Goal: Task Accomplishment & Management: Manage account settings

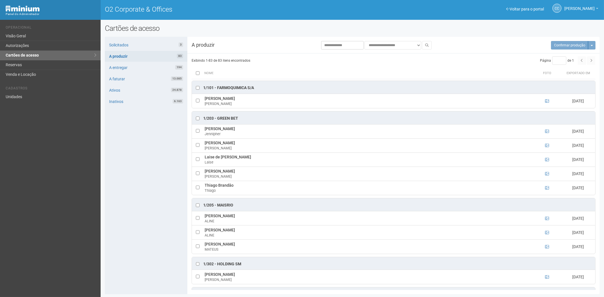
scroll to position [755, 0]
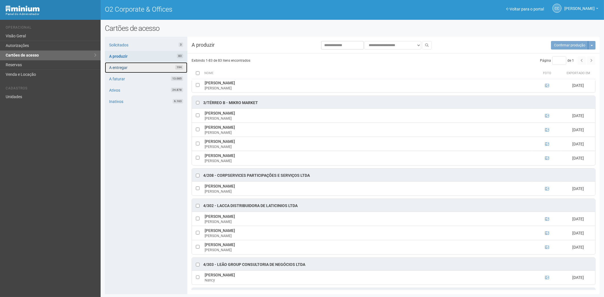
drag, startPoint x: 124, startPoint y: 72, endPoint x: 125, endPoint y: 67, distance: 4.7
click at [124, 72] on link "A entregar 194" at bounding box center [146, 67] width 82 height 11
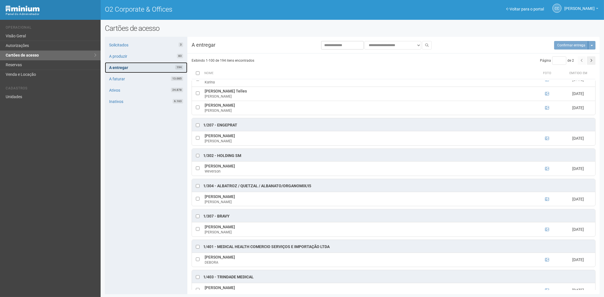
scroll to position [157, 0]
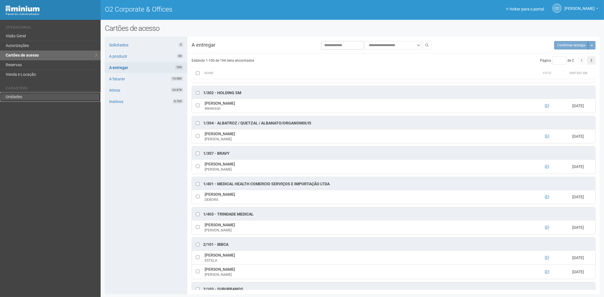
click at [19, 97] on link "Unidades" at bounding box center [50, 96] width 101 height 9
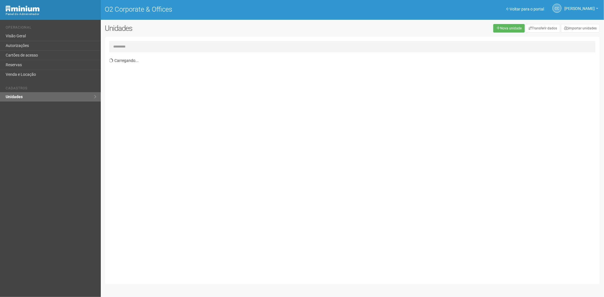
click at [137, 48] on input "text" at bounding box center [352, 46] width 487 height 11
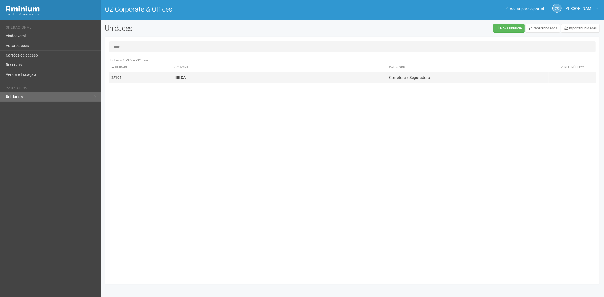
type input "*****"
click at [145, 81] on td "2/101" at bounding box center [140, 78] width 63 height 10
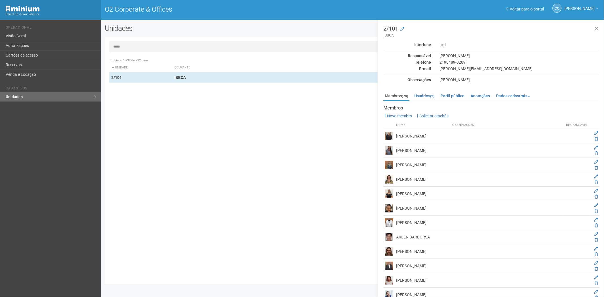
click at [431, 106] on strong "Membros" at bounding box center [492, 108] width 216 height 5
click at [429, 114] on link "Solicitar crachás" at bounding box center [432, 116] width 33 height 5
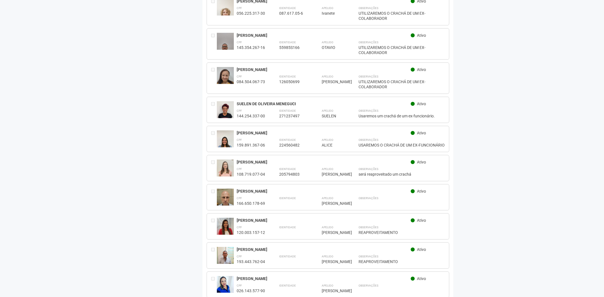
scroll to position [925, 0]
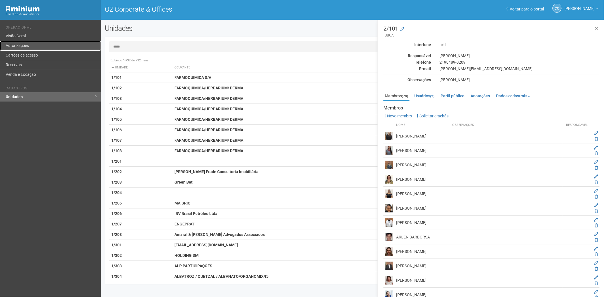
click at [36, 49] on link "Autorizações" at bounding box center [50, 46] width 101 height 10
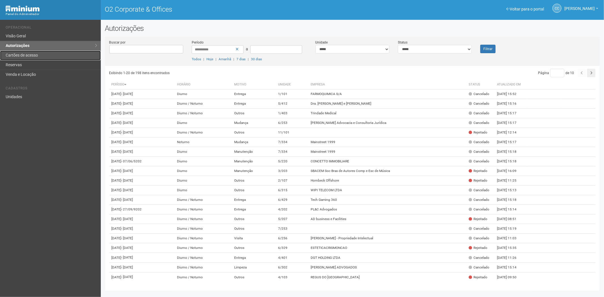
click at [42, 51] on link "Cartões de acesso" at bounding box center [50, 56] width 101 height 10
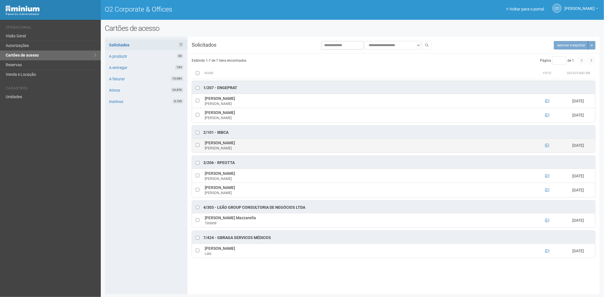
click at [544, 144] on td at bounding box center [547, 146] width 28 height 14
drag, startPoint x: 544, startPoint y: 146, endPoint x: 548, endPoint y: 147, distance: 3.6
click at [545, 146] on td at bounding box center [547, 146] width 28 height 14
click at [548, 147] on icon at bounding box center [547, 146] width 4 height 4
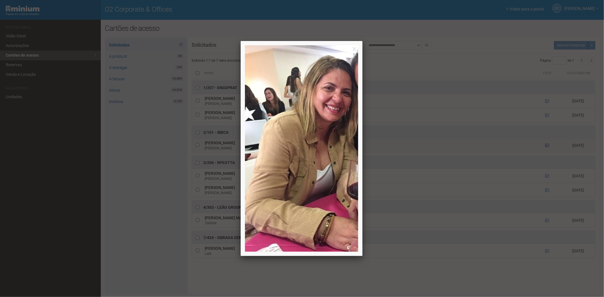
click at [548, 147] on div at bounding box center [302, 148] width 604 height 297
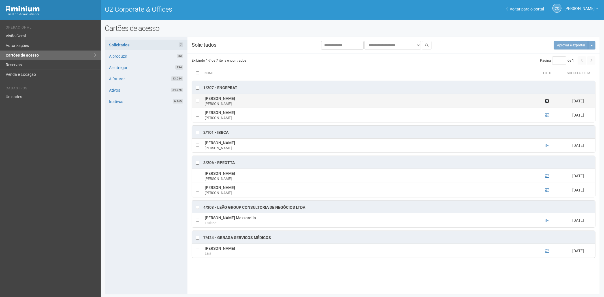
click at [548, 101] on icon at bounding box center [547, 101] width 4 height 4
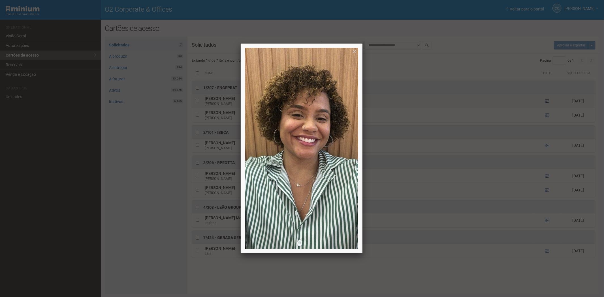
click at [548, 101] on div at bounding box center [302, 148] width 604 height 297
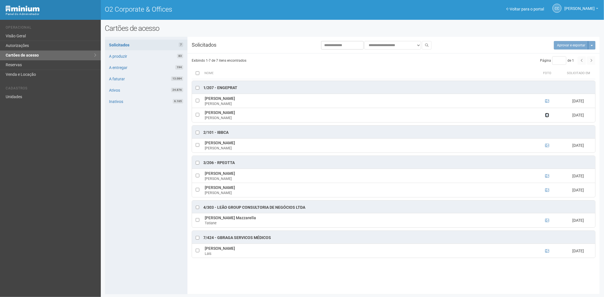
click at [548, 116] on icon at bounding box center [547, 115] width 4 height 4
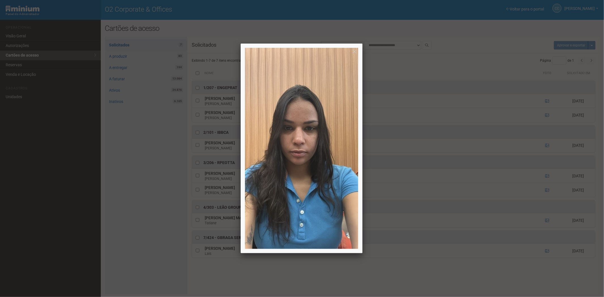
click at [548, 116] on div at bounding box center [302, 148] width 604 height 297
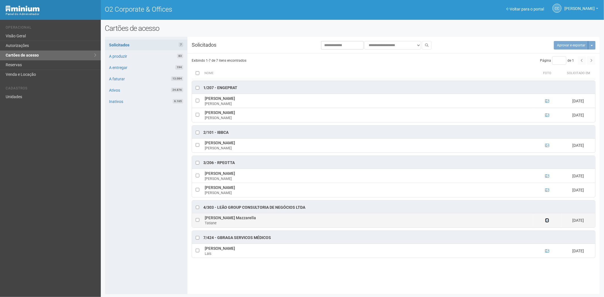
click at [548, 223] on icon at bounding box center [547, 221] width 4 height 4
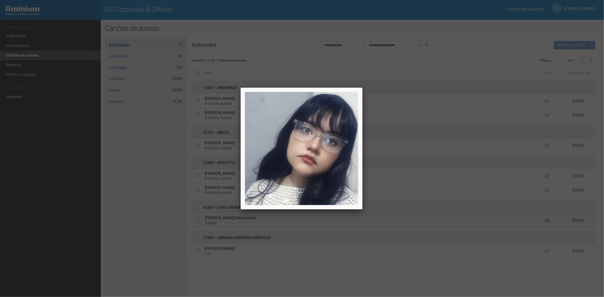
click at [548, 224] on div at bounding box center [302, 148] width 604 height 297
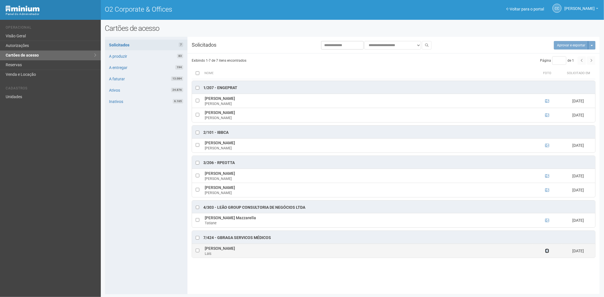
click at [548, 253] on icon at bounding box center [547, 251] width 4 height 4
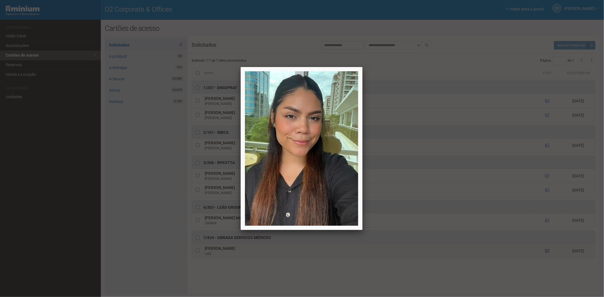
click at [548, 254] on div at bounding box center [302, 148] width 604 height 297
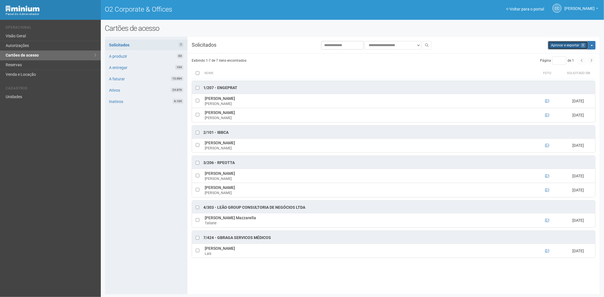
click at [579, 45] on button "Aprovar e exportar 1" at bounding box center [568, 45] width 41 height 8
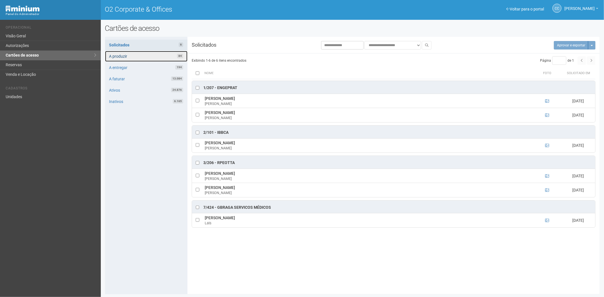
click at [159, 56] on link "A produzir 84" at bounding box center [146, 56] width 82 height 11
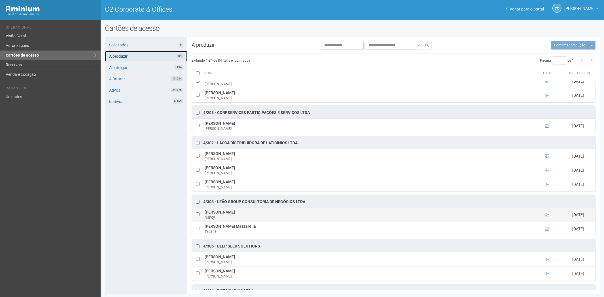
scroll to position [787, 0]
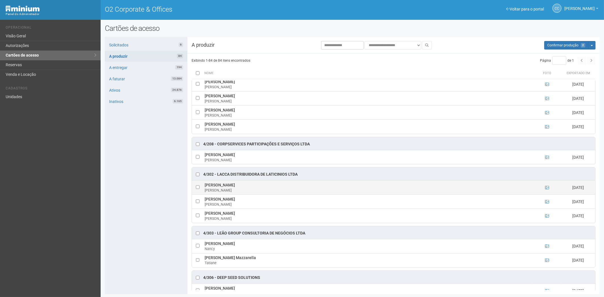
drag, startPoint x: 203, startPoint y: 191, endPoint x: 266, endPoint y: 192, distance: 62.9
click at [266, 192] on td "GIANCARLO DE OLIVEIRA PATRICIO GIANCARLO" at bounding box center [367, 188] width 329 height 14
click at [120, 244] on div "Solicitados 6 A produzir 84 A entregar 194 A faturar 13.084 Ativos 24.876 Inati…" at bounding box center [146, 166] width 82 height 258
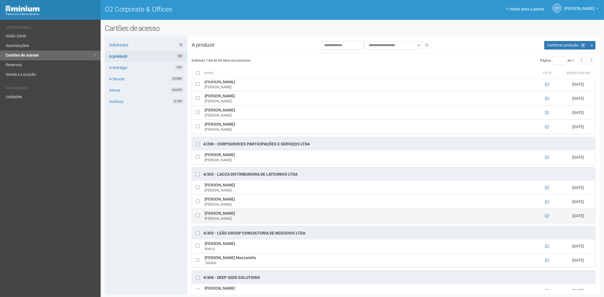
drag, startPoint x: 204, startPoint y: 219, endPoint x: 250, endPoint y: 219, distance: 46.2
click at [250, 219] on td "JOANNA BELCHIOR BELO JOANNA" at bounding box center [367, 216] width 329 height 14
copy td "JOANNA BELCHIOR BELO"
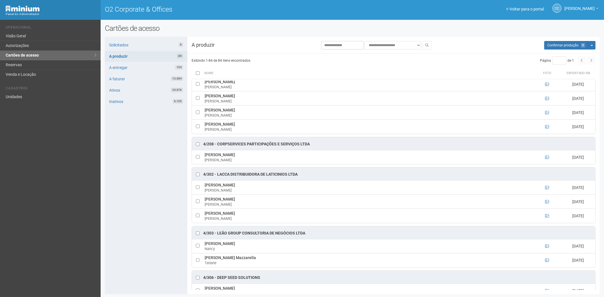
click at [149, 267] on div "Solicitados 6 A produzir 84 A entregar 194 A faturar 13.084 Ativos 24.876 Inati…" at bounding box center [146, 166] width 82 height 258
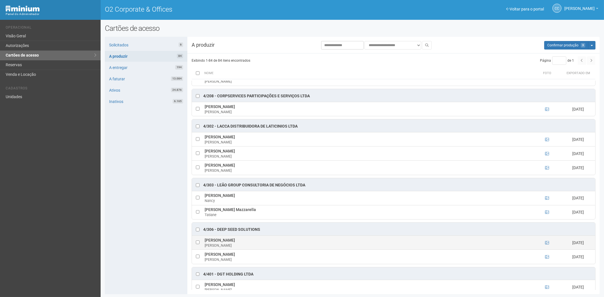
scroll to position [850, 0]
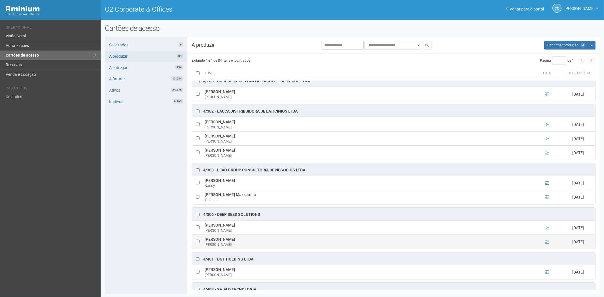
drag, startPoint x: 205, startPoint y: 246, endPoint x: 256, endPoint y: 246, distance: 51.0
click at [256, 246] on td "Luciana Barbosa Lima Costa Luciana" at bounding box center [367, 242] width 329 height 14
copy td "Luciana Barbosa Lima Costa"
drag, startPoint x: 146, startPoint y: 223, endPoint x: 176, endPoint y: 207, distance: 33.7
click at [146, 223] on div "Solicitados 6 A produzir 84 A entregar 194 A faturar 13.084 Ativos 24.876 Inati…" at bounding box center [146, 166] width 82 height 258
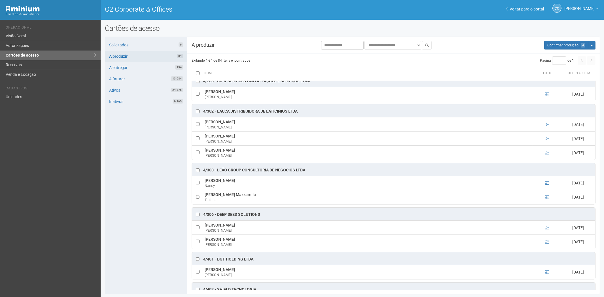
click at [124, 194] on div "Solicitados 6 A produzir 84 A entregar 194 A faturar 13.084 Ativos 24.876 Inati…" at bounding box center [146, 166] width 82 height 258
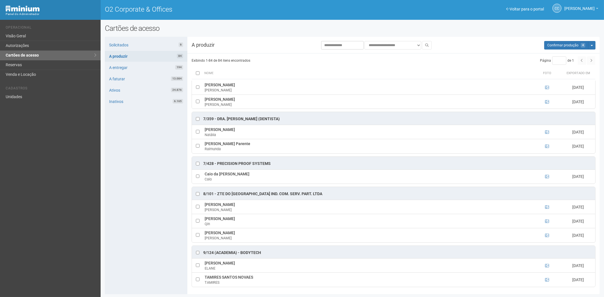
scroll to position [1610, 0]
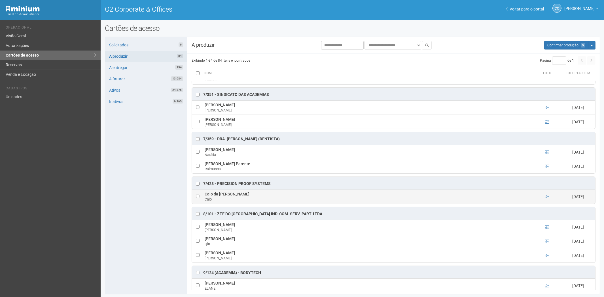
drag, startPoint x: 203, startPoint y: 205, endPoint x: 262, endPoint y: 205, distance: 58.6
click at [264, 204] on td "Caio da Costa Campos Marques Caio" at bounding box center [367, 197] width 329 height 14
copy td "Caio da Costa Campos Marques"
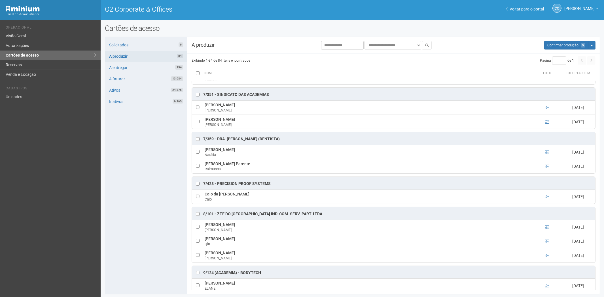
click at [145, 244] on div "Solicitados 6 A produzir 84 A entregar 194 A faturar 13.084 Ativos 24.876 Inati…" at bounding box center [146, 166] width 82 height 258
click at [558, 43] on span "Confirmar produção" at bounding box center [562, 45] width 31 height 4
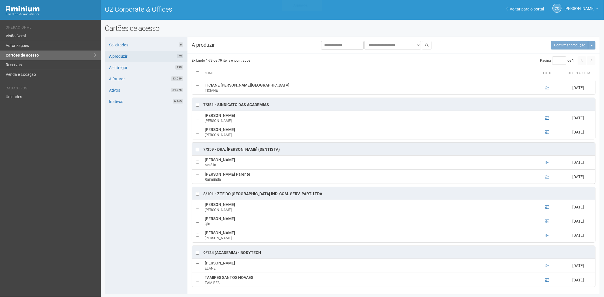
scroll to position [1538, 0]
click at [139, 46] on link "Solicitados 6" at bounding box center [146, 45] width 82 height 11
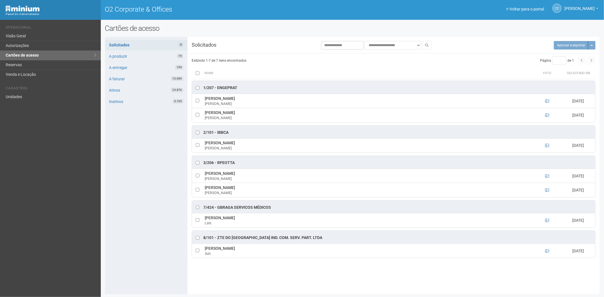
click at [449, 288] on div "**********" at bounding box center [352, 165] width 495 height 249
click at [547, 253] on icon at bounding box center [547, 251] width 4 height 4
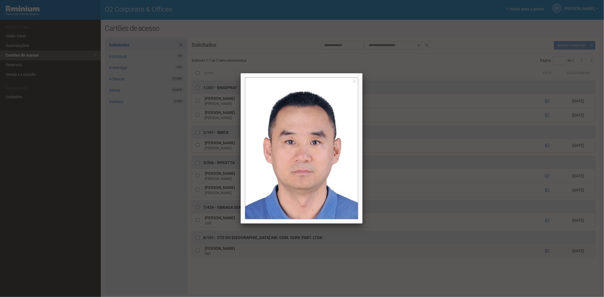
click at [547, 253] on div at bounding box center [302, 148] width 604 height 297
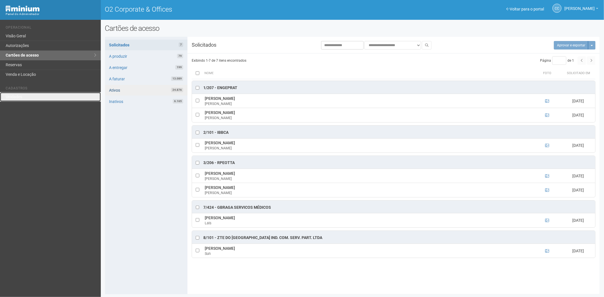
drag, startPoint x: 34, startPoint y: 99, endPoint x: 136, endPoint y: 93, distance: 101.9
click at [34, 99] on link "Unidades" at bounding box center [50, 96] width 101 height 9
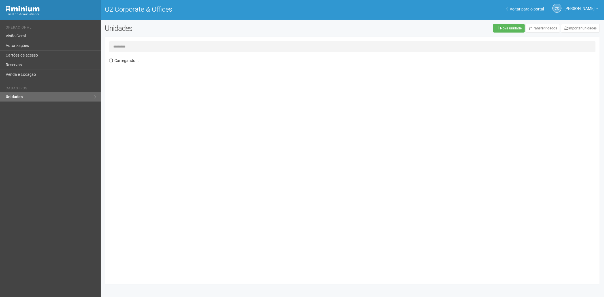
click at [144, 45] on input "text" at bounding box center [352, 46] width 487 height 11
type input "****"
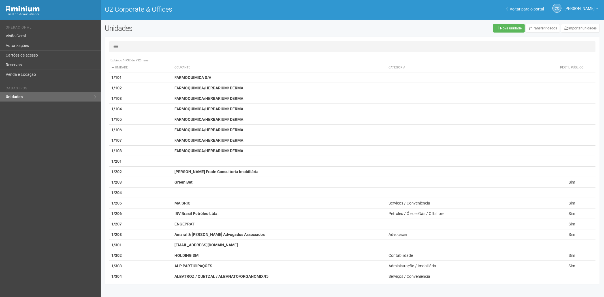
click at [129, 48] on input "****" at bounding box center [352, 46] width 487 height 11
click at [144, 46] on input "****" at bounding box center [352, 46] width 487 height 11
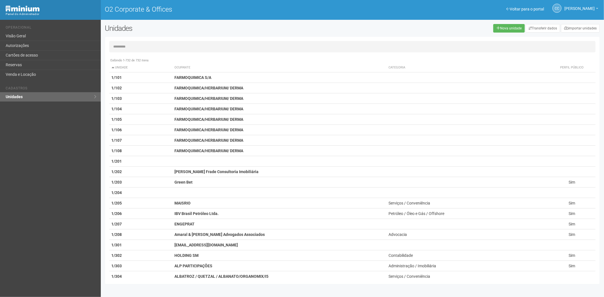
click at [134, 46] on input "text" at bounding box center [352, 46] width 487 height 11
type input "*"
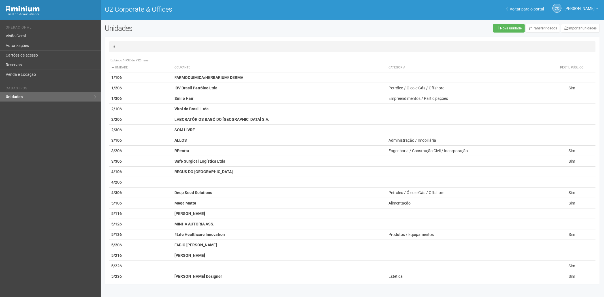
click at [137, 45] on input "*" at bounding box center [352, 46] width 487 height 11
click at [137, 44] on input "*" at bounding box center [352, 46] width 487 height 11
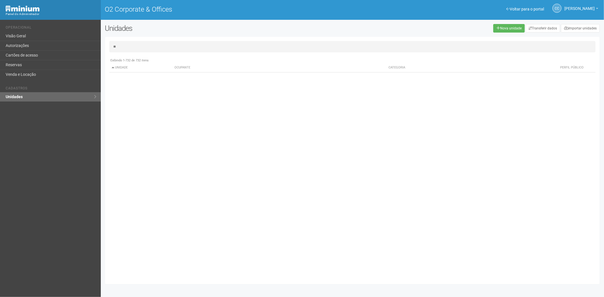
type input "*"
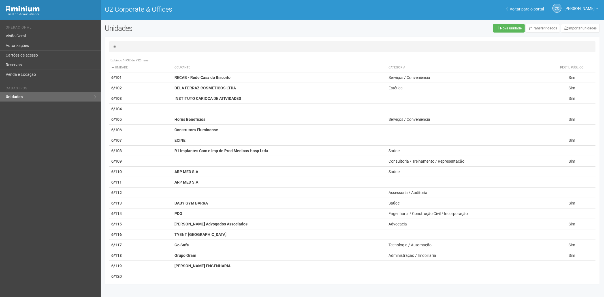
type input "**"
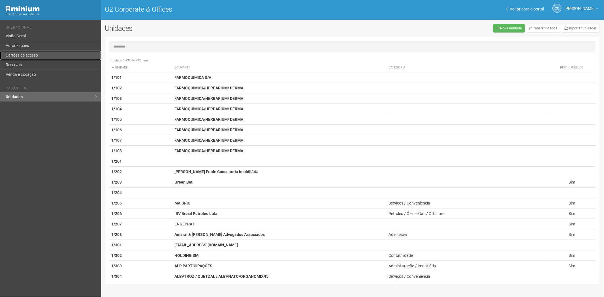
click at [41, 53] on link "Cartões de acesso" at bounding box center [50, 56] width 101 height 10
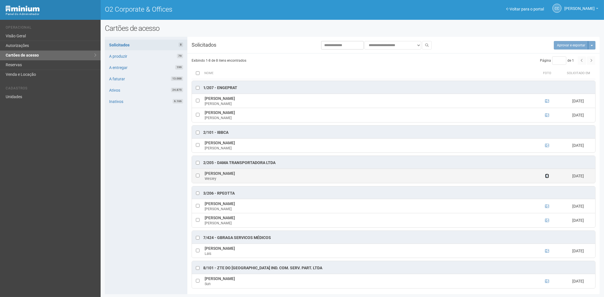
click at [547, 177] on icon at bounding box center [547, 176] width 4 height 4
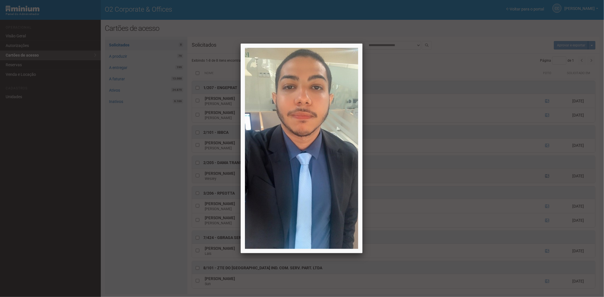
click at [547, 177] on div at bounding box center [302, 148] width 604 height 297
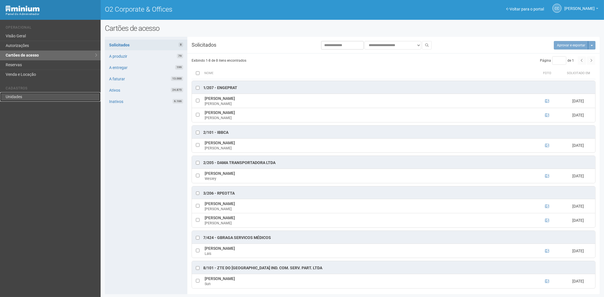
click at [29, 93] on link "Unidades" at bounding box center [50, 96] width 101 height 9
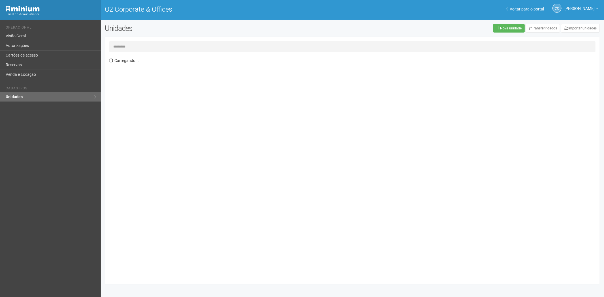
click at [135, 47] on input "text" at bounding box center [352, 46] width 487 height 11
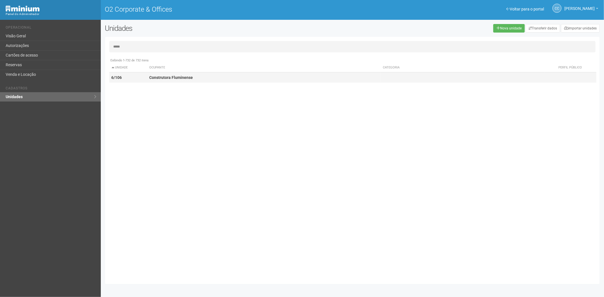
type input "*****"
click at [200, 74] on td "Construtora Fluminense" at bounding box center [264, 78] width 234 height 10
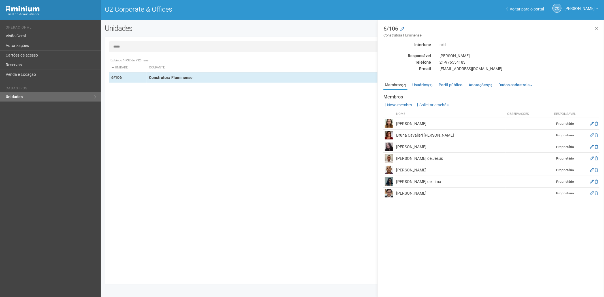
click at [389, 77] on div "6/106 Construtora Fluminense Interfone n/d Responsável Caroline Telefone 21-976…" at bounding box center [492, 112] width 216 height 173
drag, startPoint x: 392, startPoint y: 78, endPoint x: 395, endPoint y: 82, distance: 5.4
click at [392, 80] on div "6/106 Construtora Fluminense Interfone n/d Responsável Caroline Telefone 21-976…" at bounding box center [492, 112] width 216 height 173
click at [55, 62] on link "Reservas" at bounding box center [50, 65] width 101 height 10
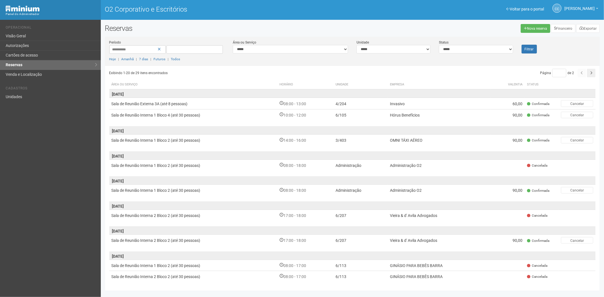
click at [38, 189] on div "Voltar para o portal Operacional Visão Geral Autorizações Cartões de acesso Res…" at bounding box center [50, 159] width 101 height 278
